Goal: Task Accomplishment & Management: Complete application form

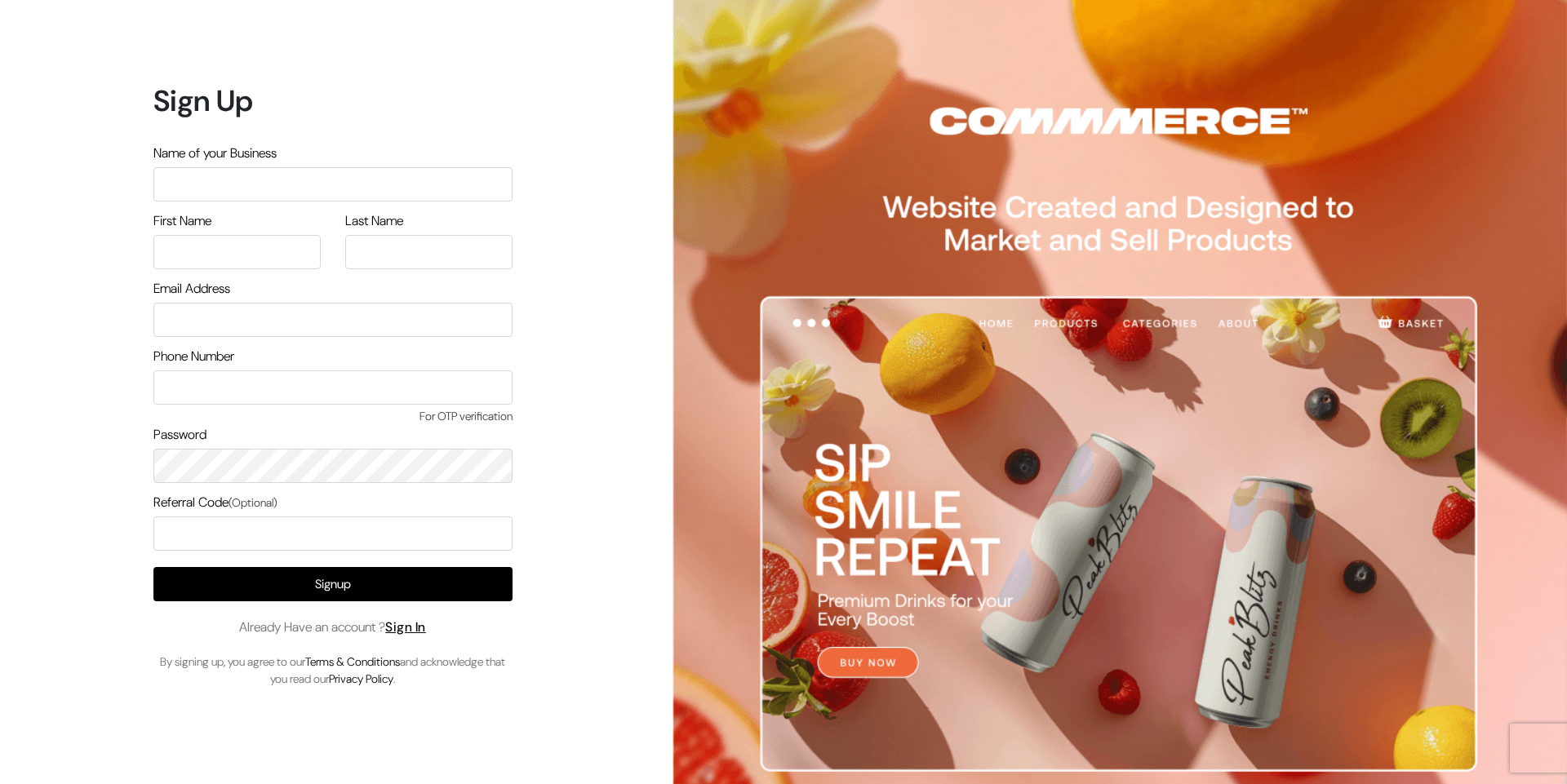
click at [336, 191] on input "text" at bounding box center [333, 184] width 359 height 34
